Goal: Task Accomplishment & Management: Manage account settings

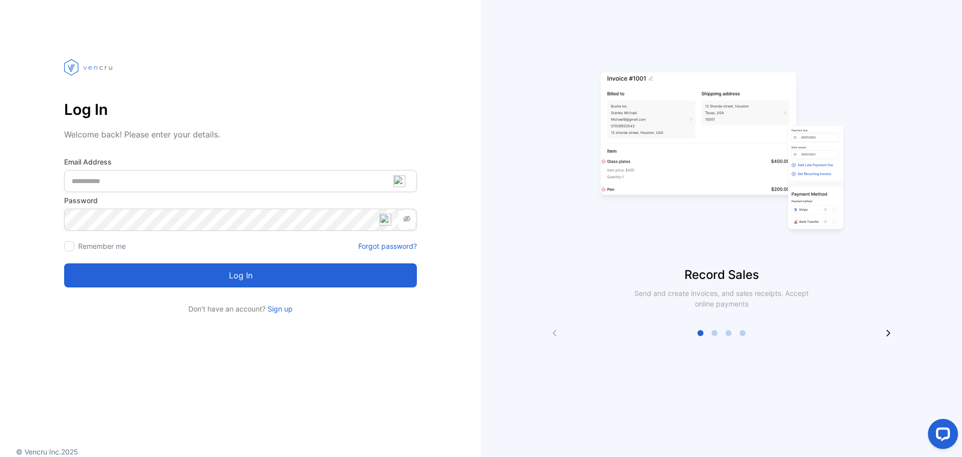
click at [443, 225] on div "Log In Welcome back! Please enter your details. Email Address Password Remember…" at bounding box center [240, 177] width 481 height 274
click at [890, 331] on icon at bounding box center [889, 333] width 8 height 8
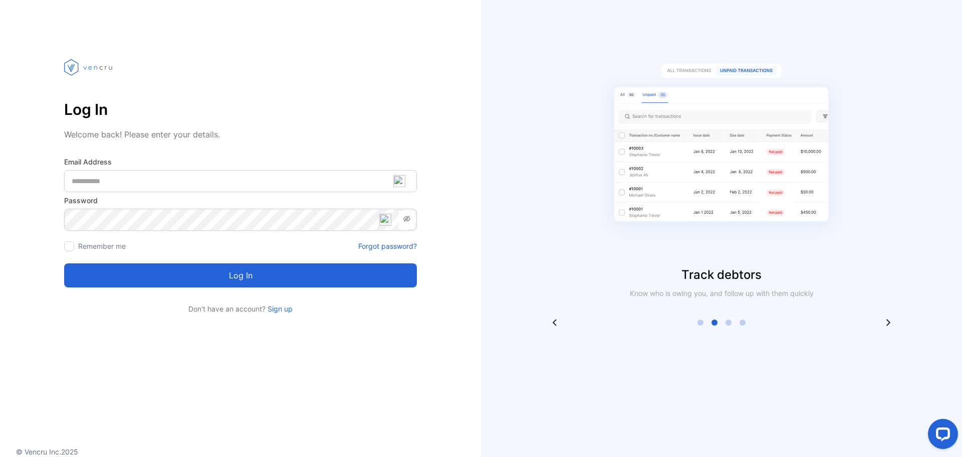
click at [258, 104] on p "Log In" at bounding box center [240, 109] width 353 height 24
click at [111, 70] on img at bounding box center [89, 67] width 50 height 54
click at [92, 67] on img at bounding box center [89, 67] width 50 height 54
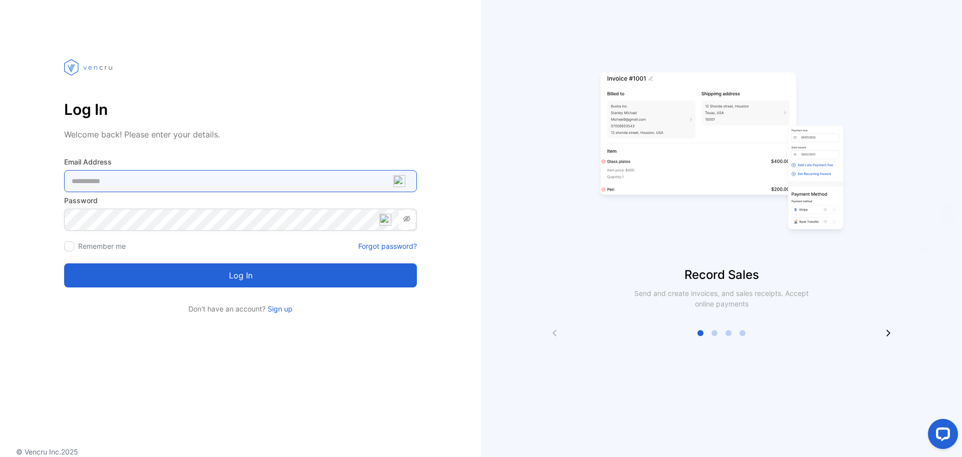
click at [293, 182] on Address-inputemail "email" at bounding box center [240, 181] width 353 height 22
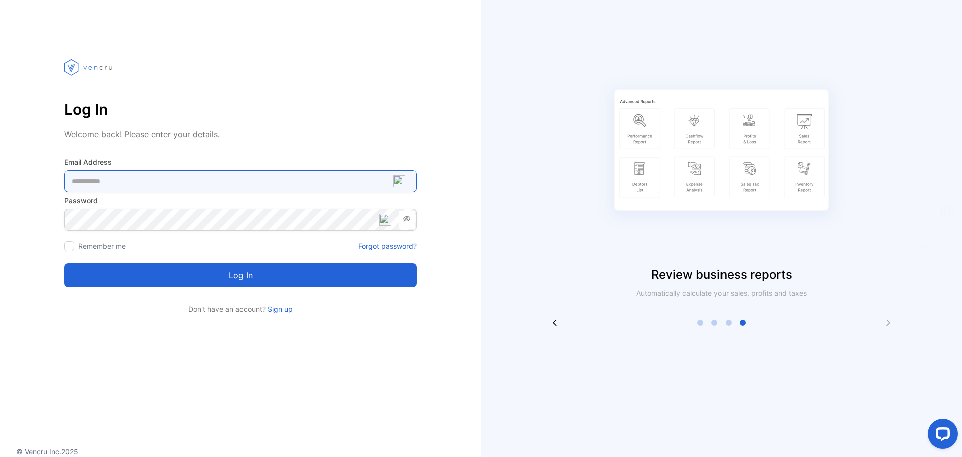
click at [238, 180] on Address-inputemail "email" at bounding box center [240, 181] width 353 height 22
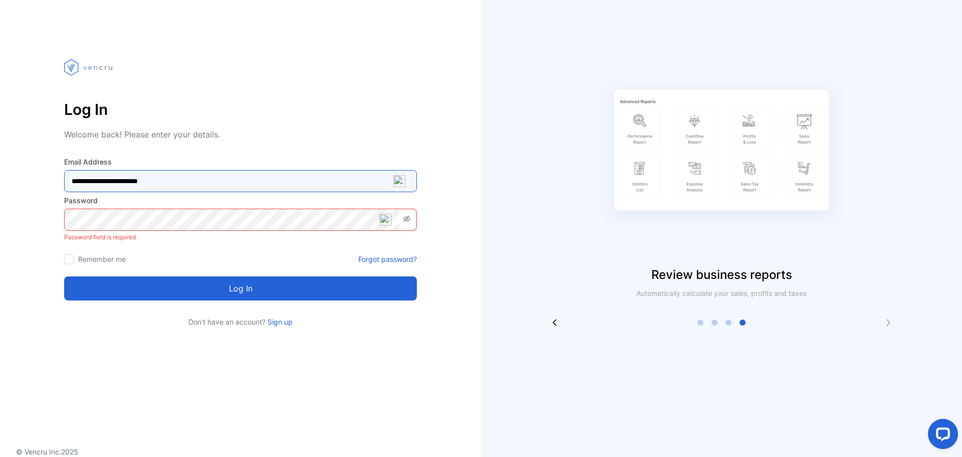
type Address-inputemail "**********"
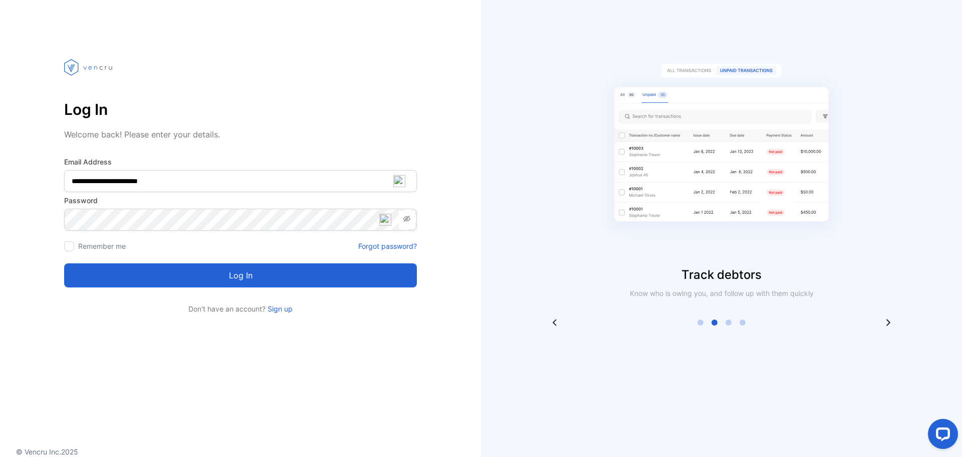
click at [405, 215] on icon at bounding box center [407, 219] width 8 height 8
click at [372, 278] on button "Log in" at bounding box center [240, 275] width 353 height 24
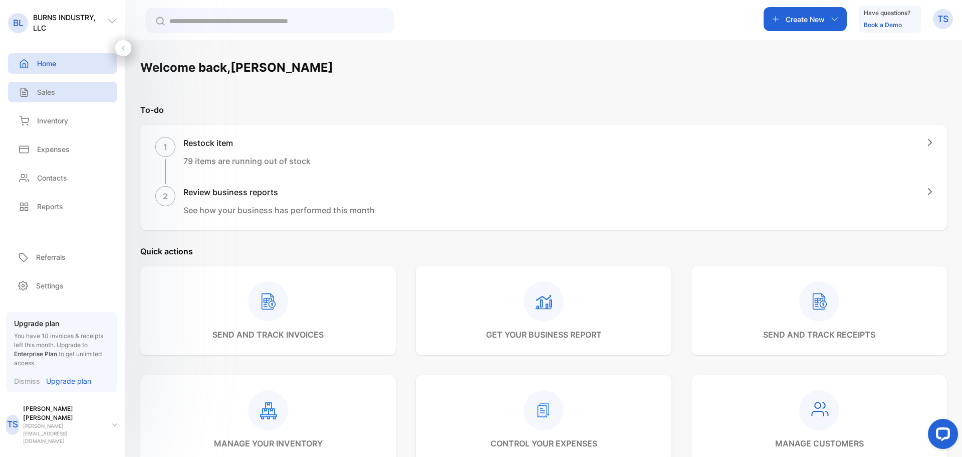
click at [73, 96] on div "[PERSON_NAME] INDUSTRY, LLC [PERSON_NAME] INDUSTRY, LLC Home Home Sales Sales I…" at bounding box center [481, 258] width 962 height 517
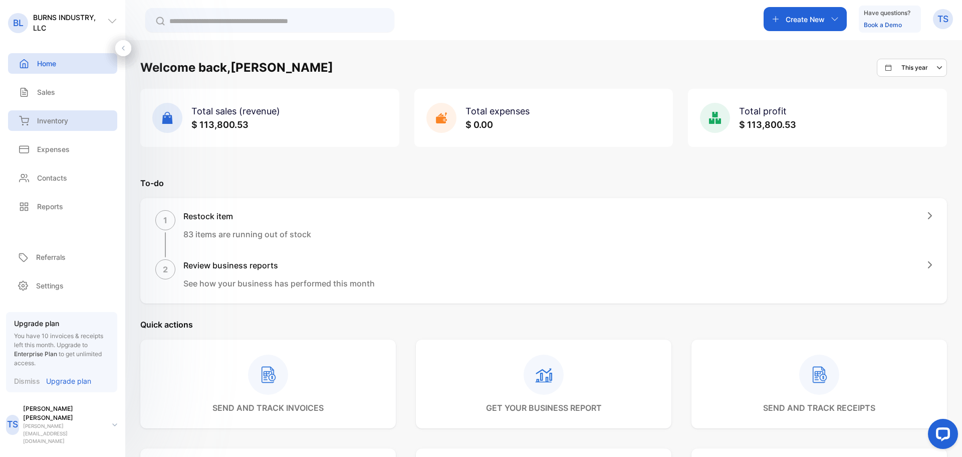
click at [54, 123] on p "Inventory" at bounding box center [52, 120] width 31 height 11
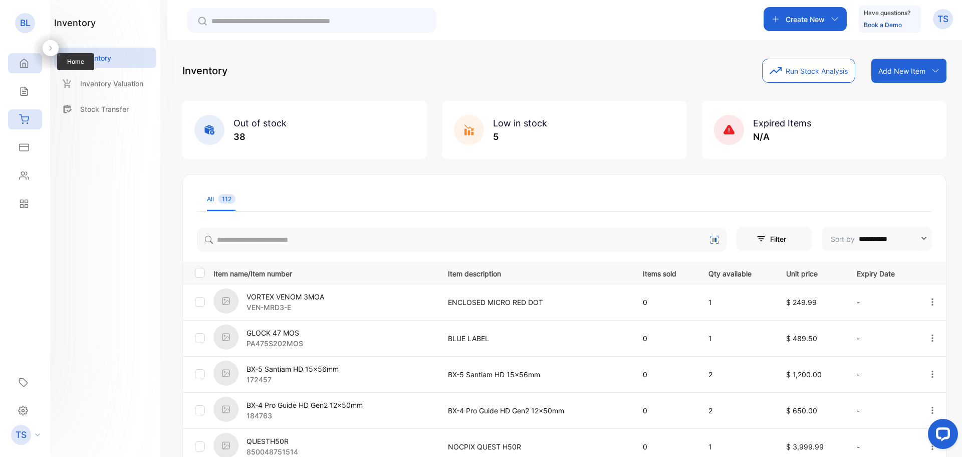
click at [33, 63] on div "Home" at bounding box center [25, 63] width 34 height 20
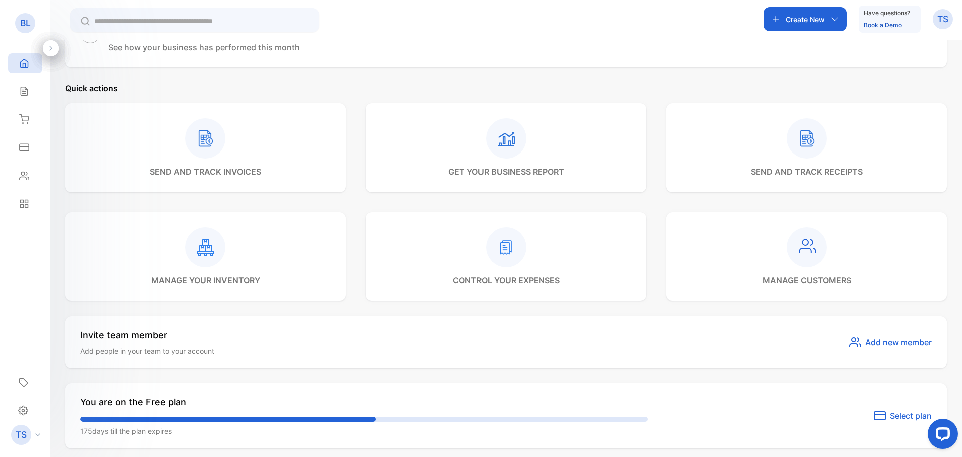
scroll to position [435, 0]
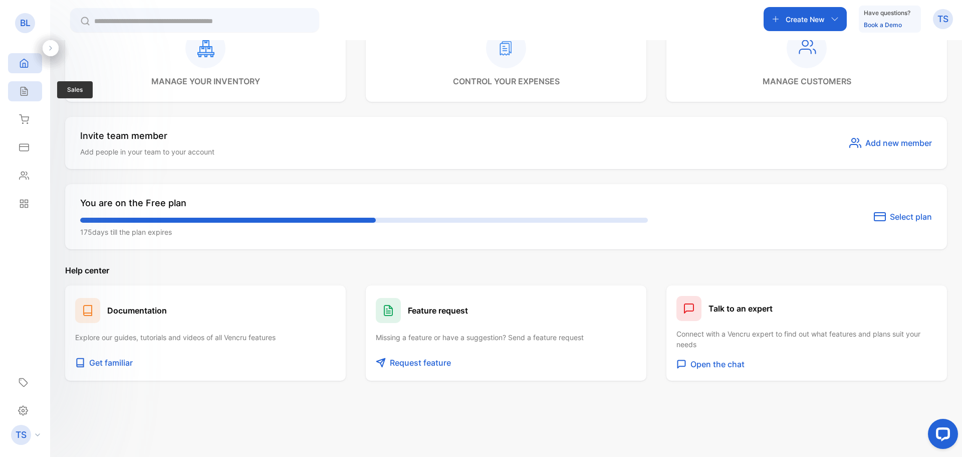
click at [39, 84] on div "Sales" at bounding box center [25, 91] width 34 height 20
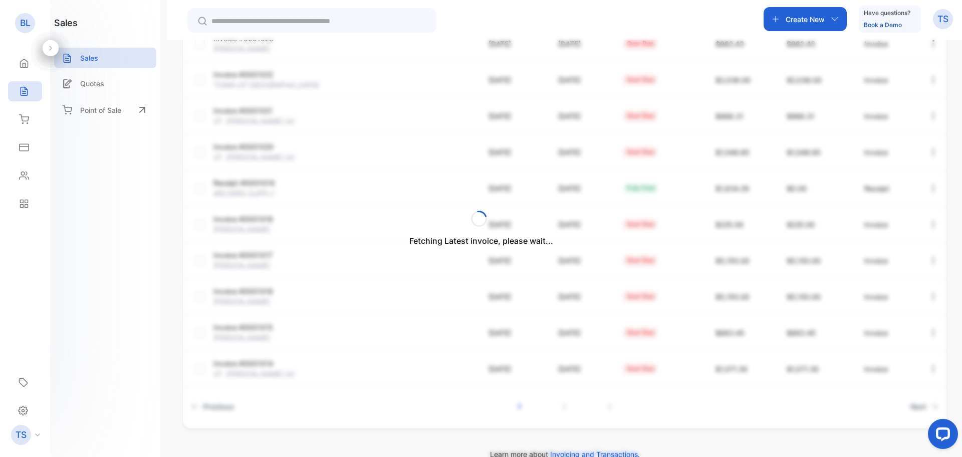
scroll to position [200, 0]
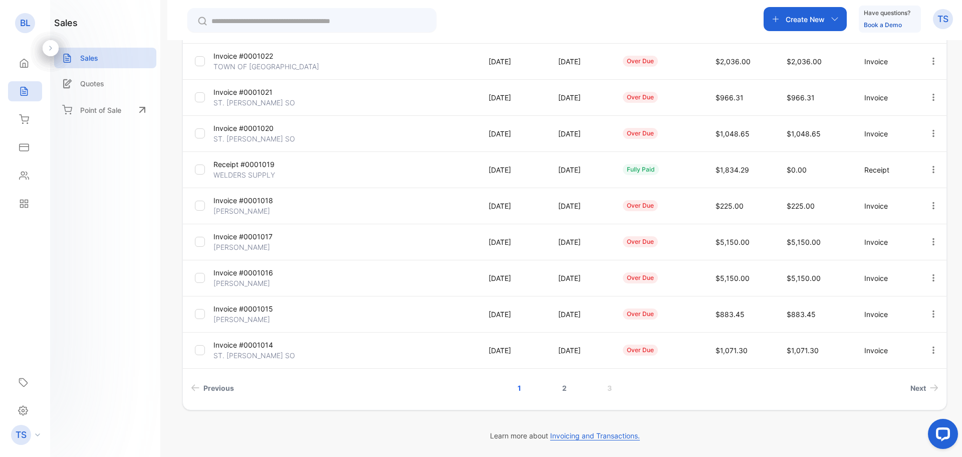
click at [561, 392] on link "2" at bounding box center [564, 387] width 29 height 19
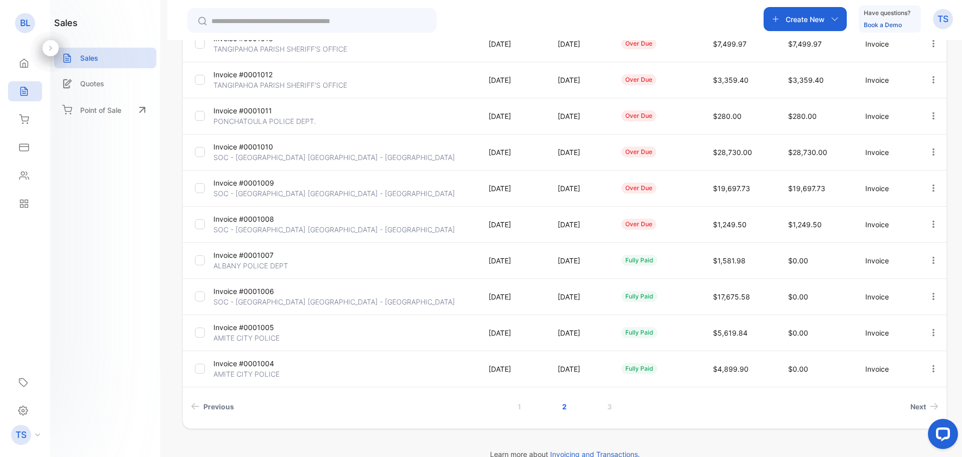
scroll to position [0, 0]
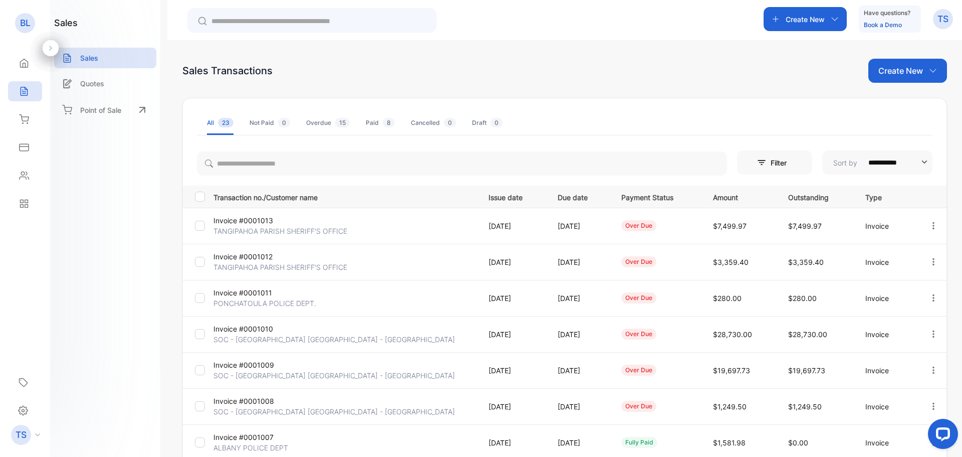
click at [288, 233] on p "TANGIPAHOA PARISH SHERIFF'S OFFICE" at bounding box center [280, 231] width 134 height 11
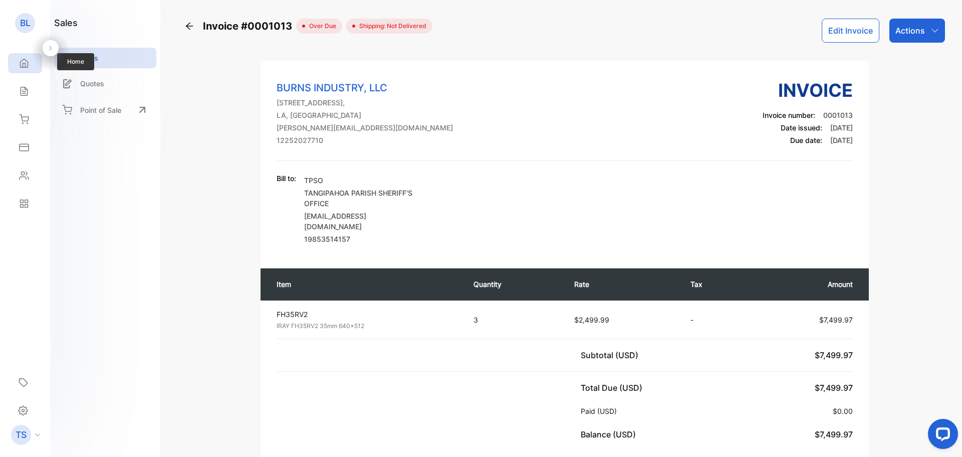
click at [23, 65] on icon at bounding box center [25, 63] width 8 height 9
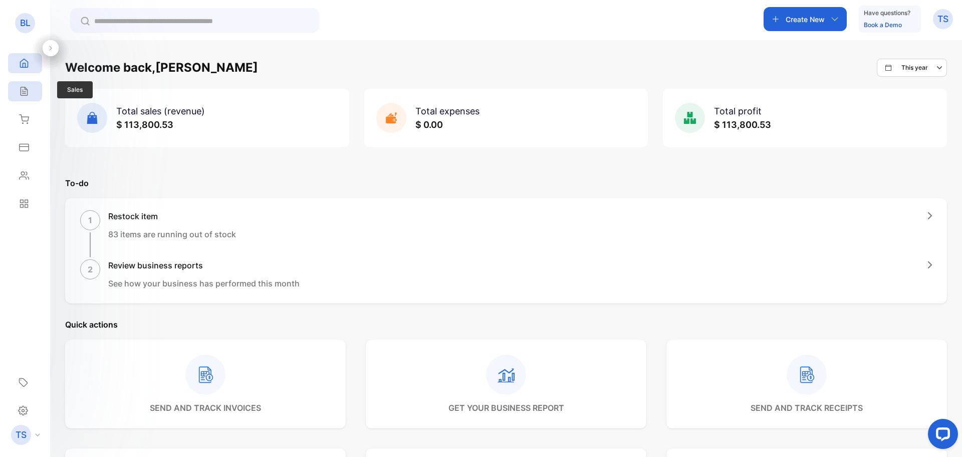
click at [29, 86] on div "Sales" at bounding box center [25, 91] width 34 height 20
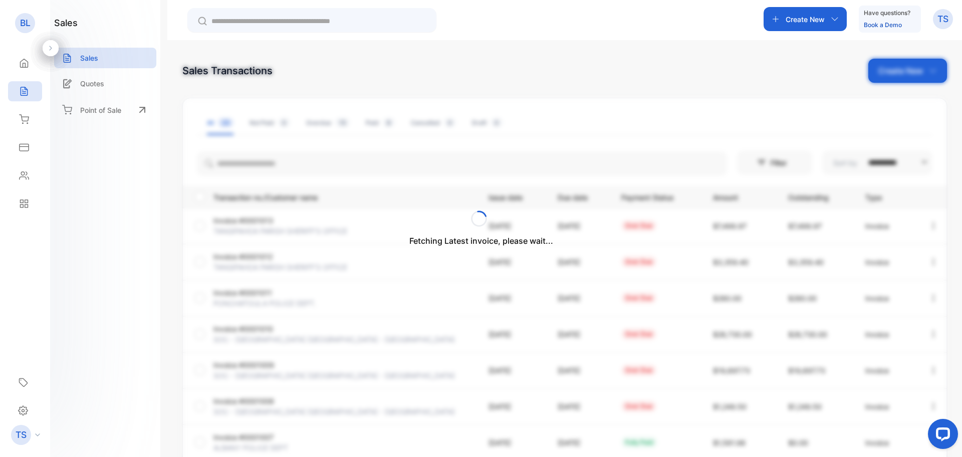
click at [73, 86] on div "Fetching Latest invoice, please wait..." at bounding box center [481, 228] width 962 height 457
click at [102, 82] on div "Fetching Latest invoice, please wait..." at bounding box center [481, 228] width 962 height 457
click at [97, 85] on div "Fetching Latest invoice, please wait..." at bounding box center [481, 228] width 962 height 457
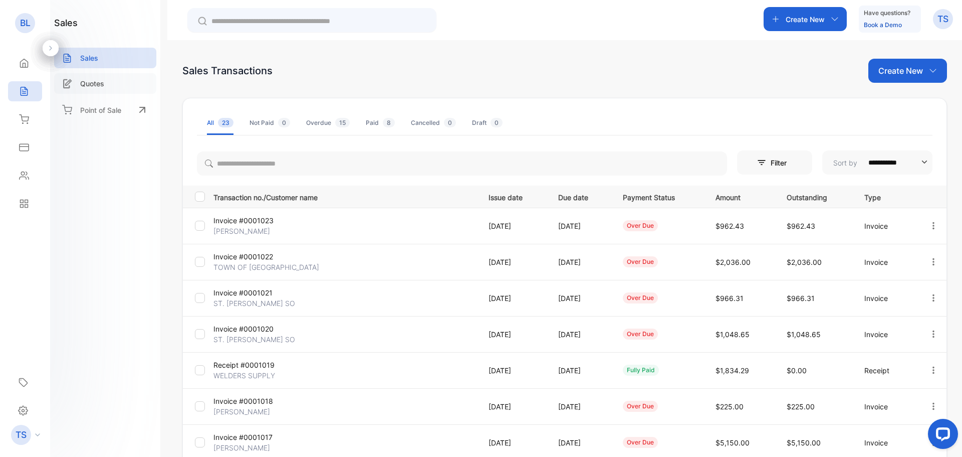
click at [80, 78] on div "Quotes" at bounding box center [105, 83] width 102 height 21
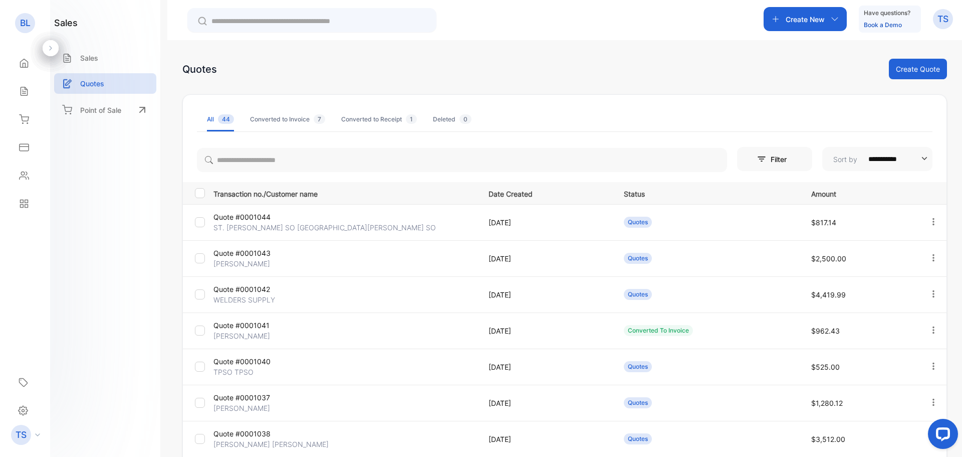
drag, startPoint x: 156, startPoint y: 262, endPoint x: 162, endPoint y: 302, distance: 40.0
click at [153, 315] on div "sales Sales Quotes Point of Sale" at bounding box center [105, 228] width 110 height 457
click at [315, 113] on li "Converted to Invoice 7" at bounding box center [287, 119] width 75 height 24
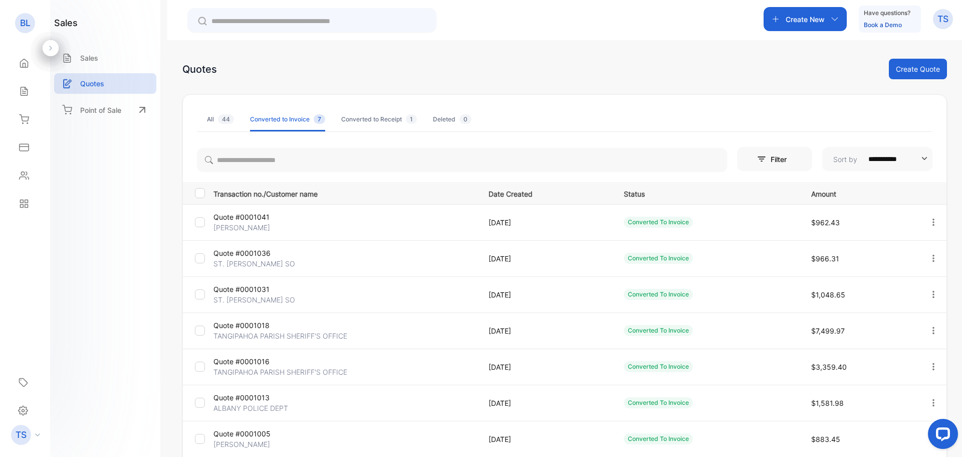
click at [378, 119] on div "Converted to Receipt 1" at bounding box center [379, 119] width 76 height 9
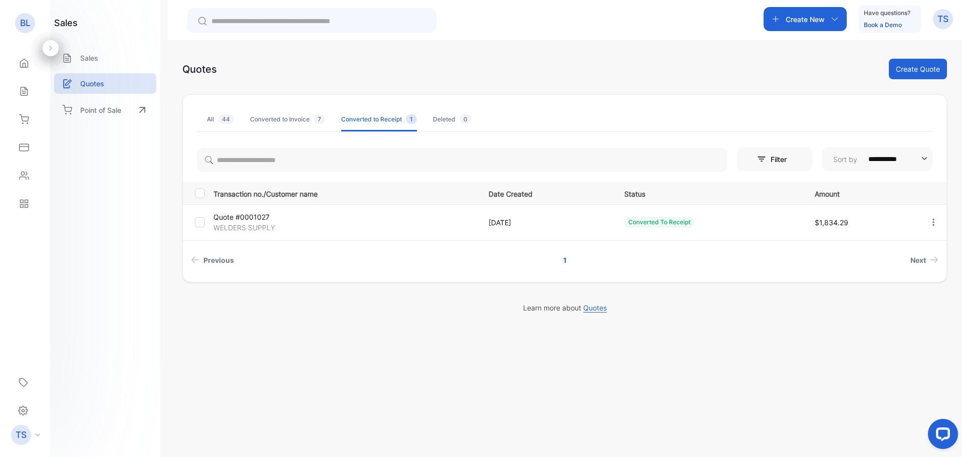
click at [212, 112] on li "All 44" at bounding box center [220, 119] width 27 height 24
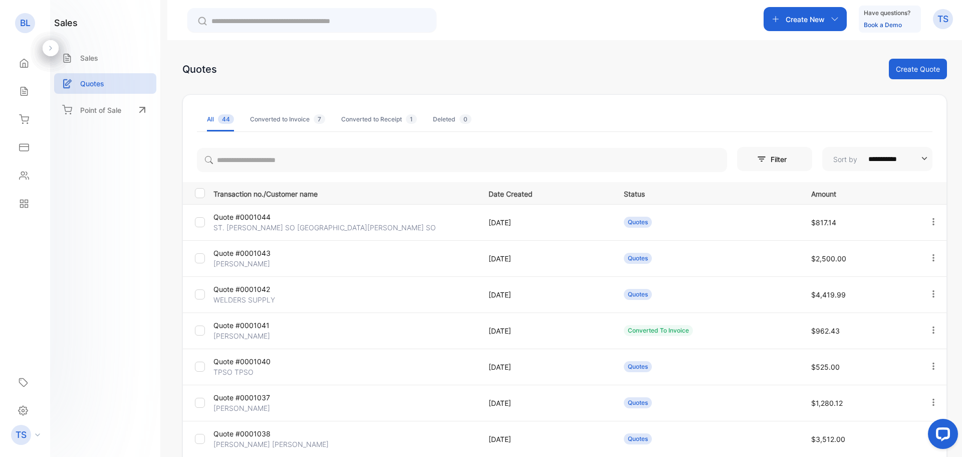
drag, startPoint x: 143, startPoint y: 294, endPoint x: 219, endPoint y: 355, distance: 96.9
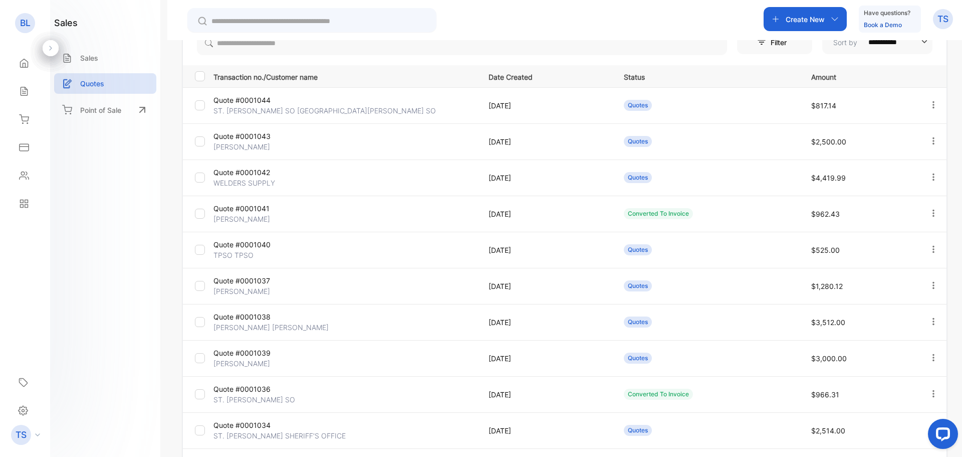
scroll to position [135, 0]
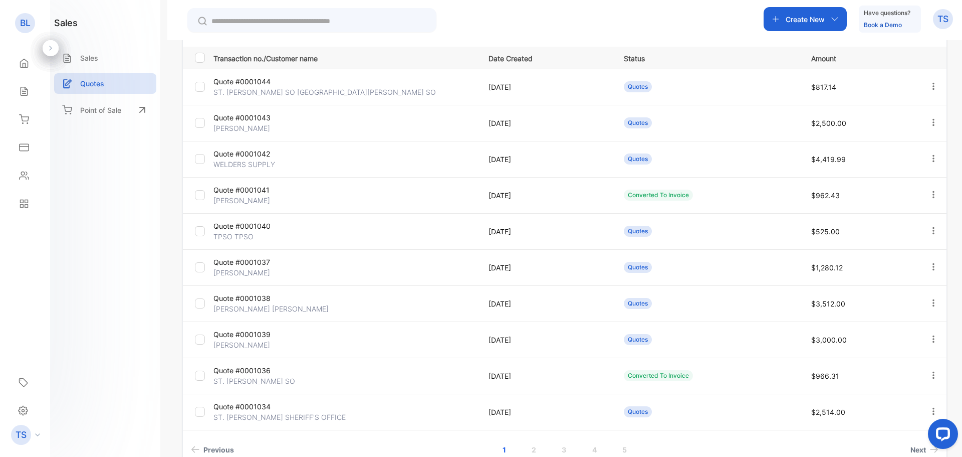
click at [251, 117] on p "Quote #0001043" at bounding box center [257, 117] width 88 height 11
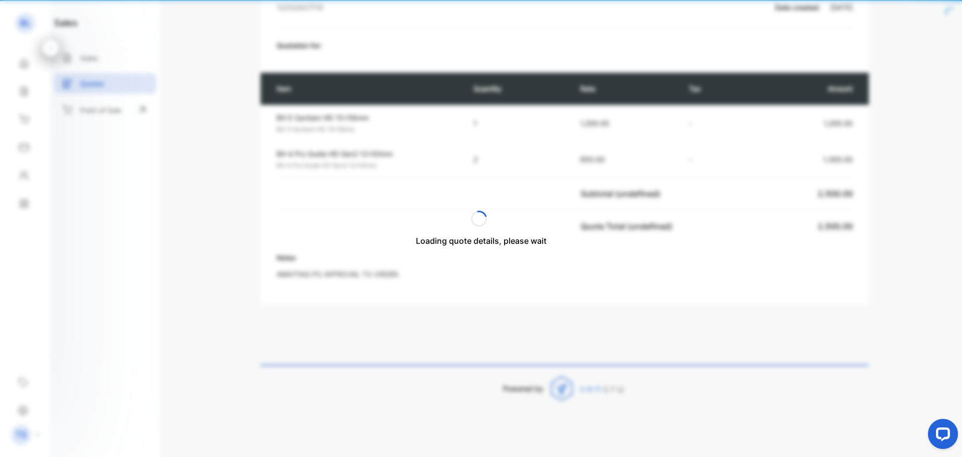
click at [244, 80] on div "Loading quote details, please wait" at bounding box center [481, 228] width 962 height 457
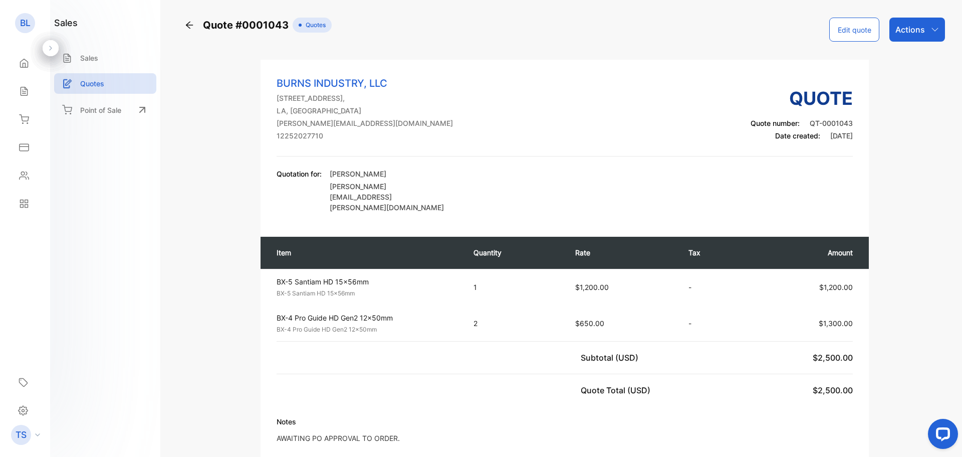
scroll to position [0, 0]
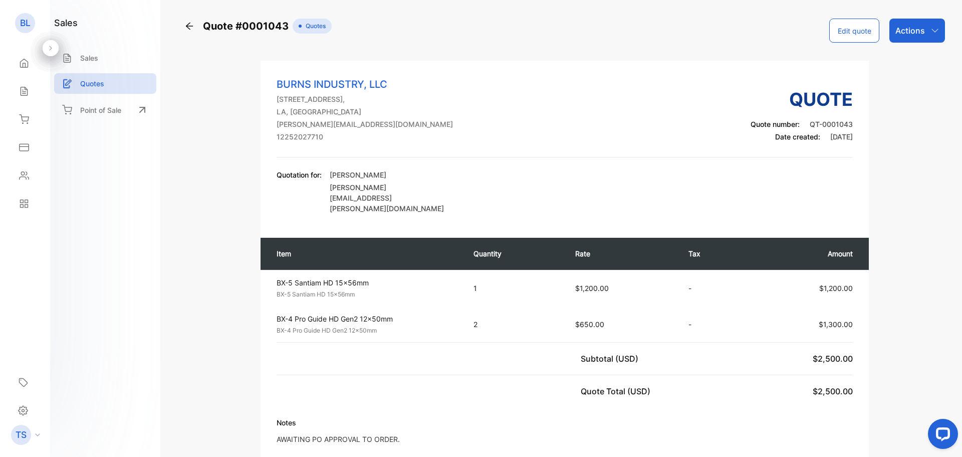
click at [190, 27] on icon at bounding box center [189, 26] width 10 height 10
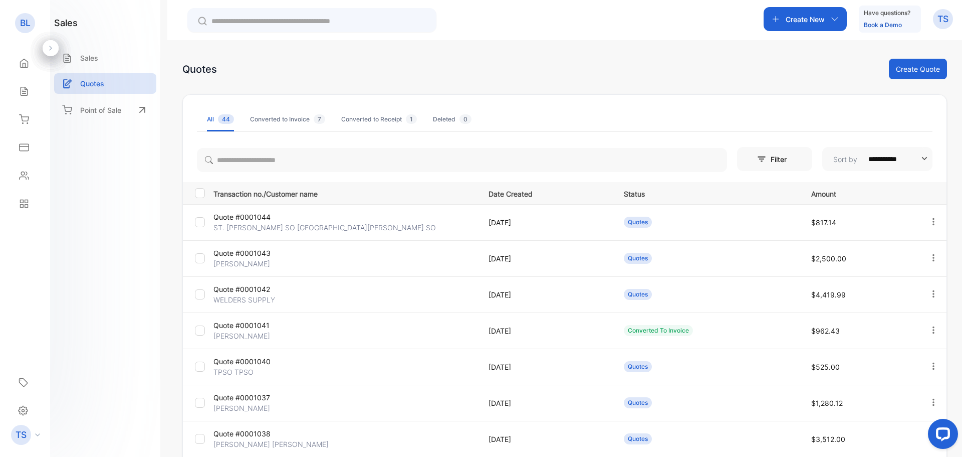
click at [241, 216] on p "Quote #0001044" at bounding box center [257, 216] width 88 height 11
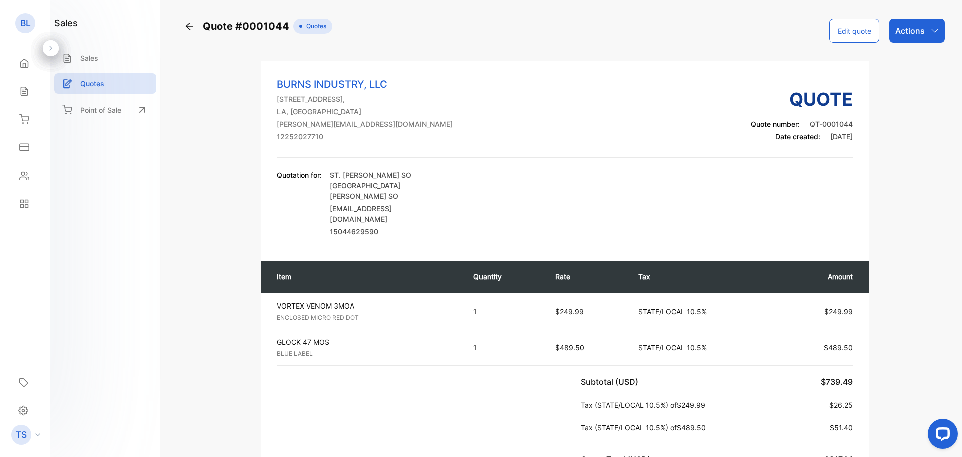
click at [185, 27] on icon at bounding box center [189, 26] width 10 height 10
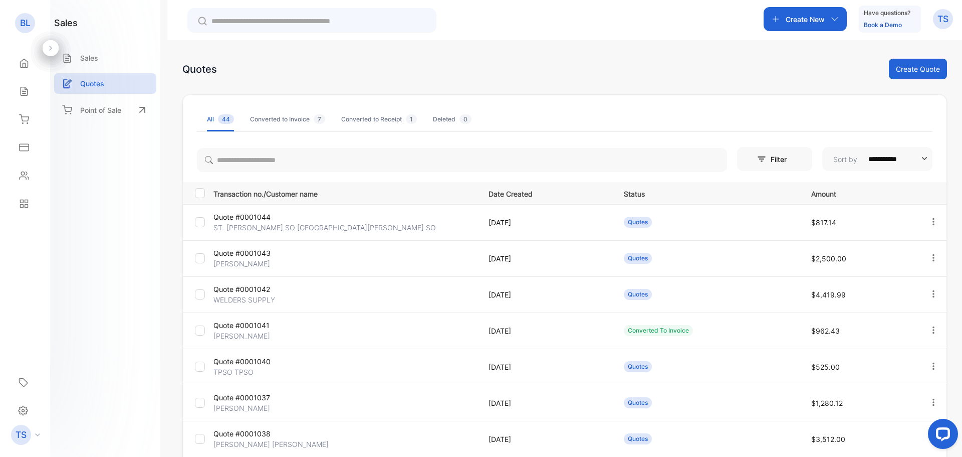
click at [241, 245] on td "Quote #0001043 [PERSON_NAME]" at bounding box center [342, 258] width 267 height 36
click at [243, 257] on p "Quote #0001043" at bounding box center [257, 253] width 88 height 11
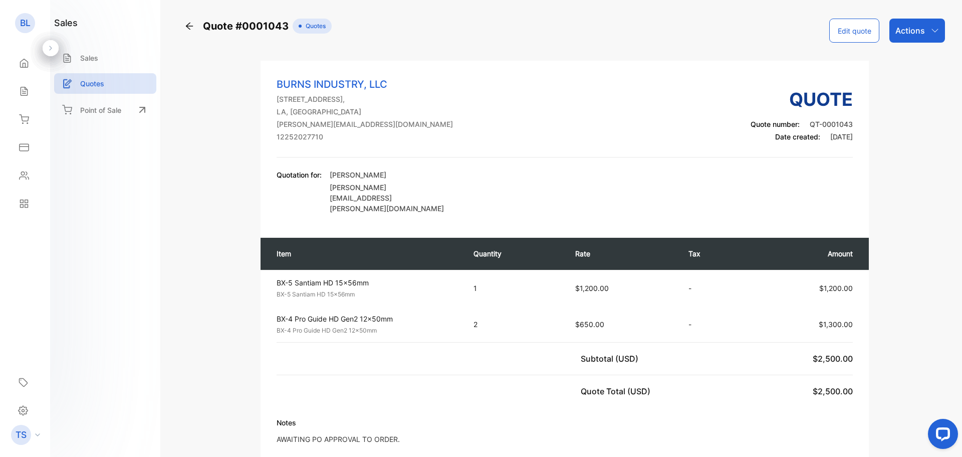
click at [187, 32] on div "Quote #0001043" at bounding box center [238, 26] width 108 height 15
